Goal: Find specific page/section: Find specific page/section

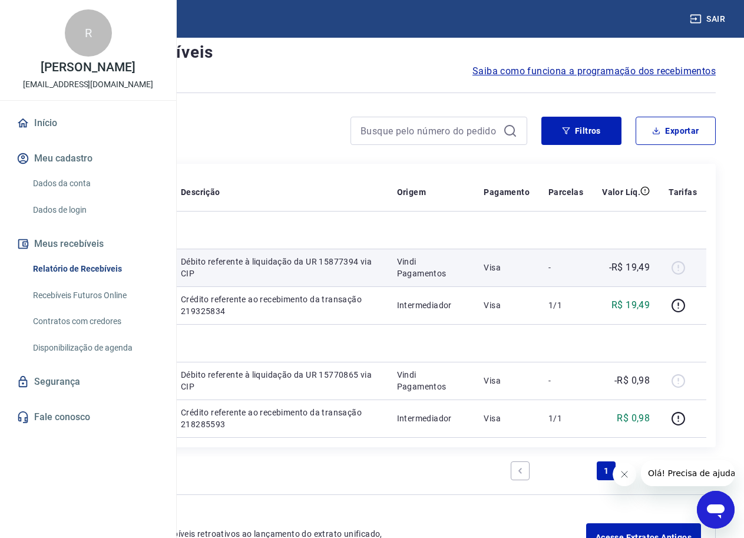
scroll to position [22, 0]
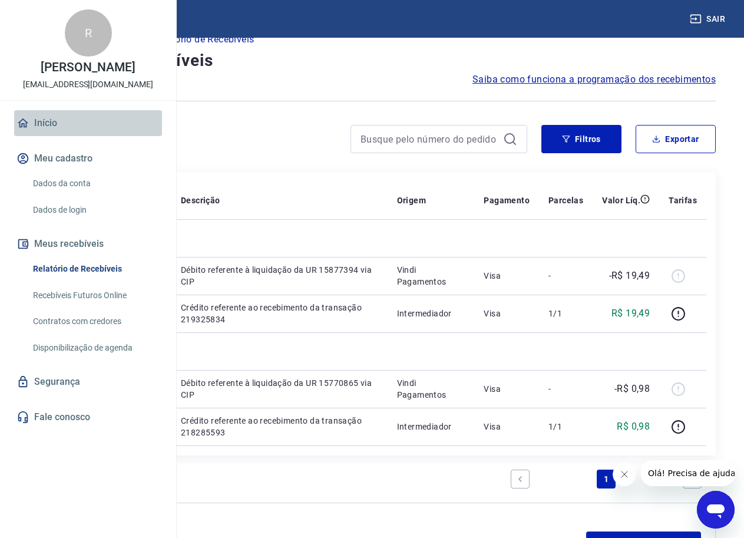
click at [40, 136] on link "Início" at bounding box center [88, 123] width 148 height 26
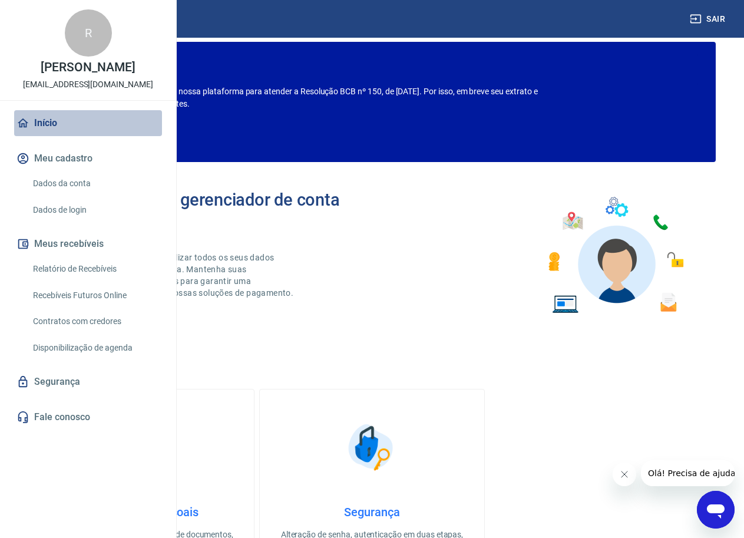
click at [40, 136] on link "Início" at bounding box center [88, 123] width 148 height 26
click at [80, 307] on link "Recebíveis Futuros Online" at bounding box center [95, 295] width 134 height 24
